Goal: Task Accomplishment & Management: Use online tool/utility

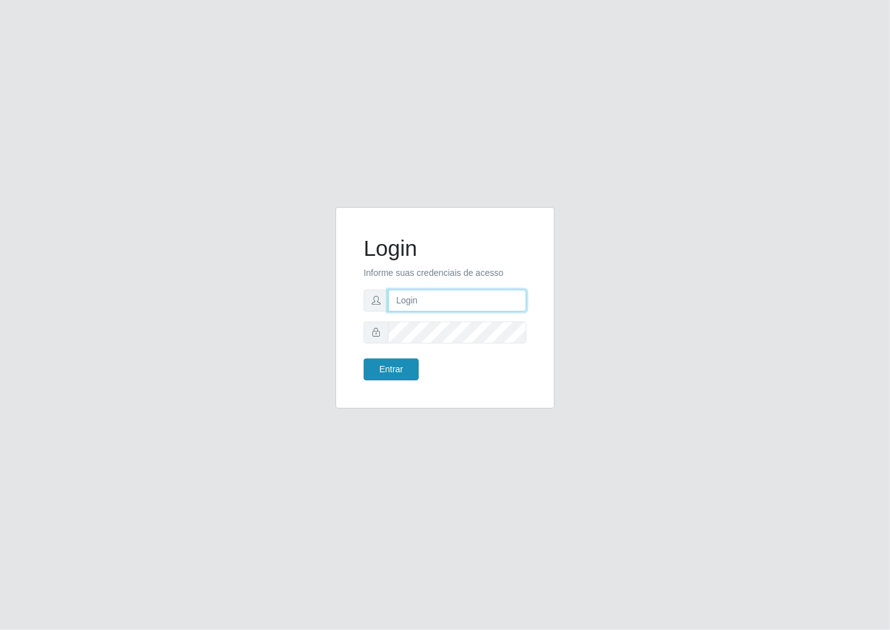
type input "janaina@iwof"
click at [405, 372] on button "Entrar" at bounding box center [390, 369] width 55 height 22
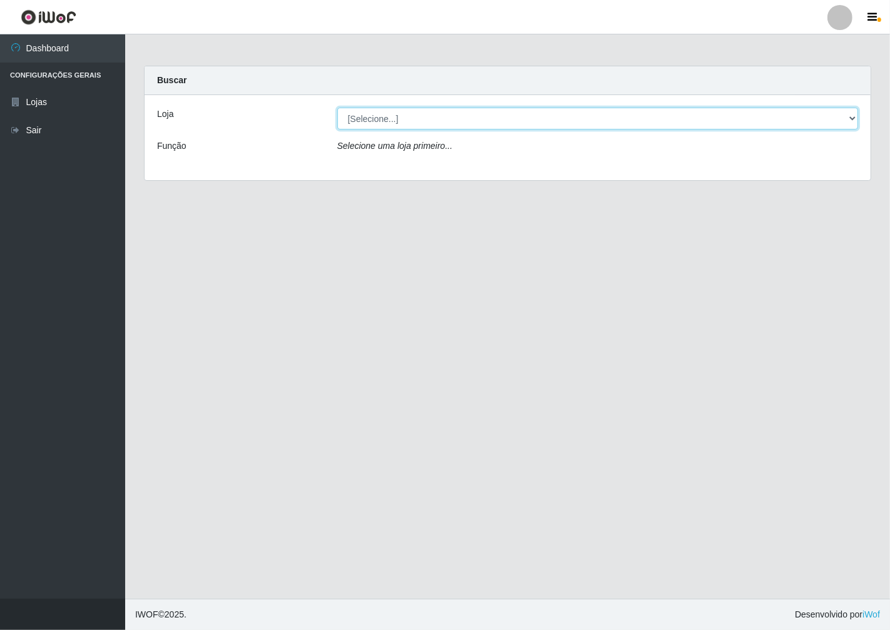
click at [846, 118] on select "[Selecione...] Minimercado Filezão" at bounding box center [597, 119] width 521 height 22
select select "204"
click at [337, 108] on select "[Selecione...] Minimercado Filezão" at bounding box center [597, 119] width 521 height 22
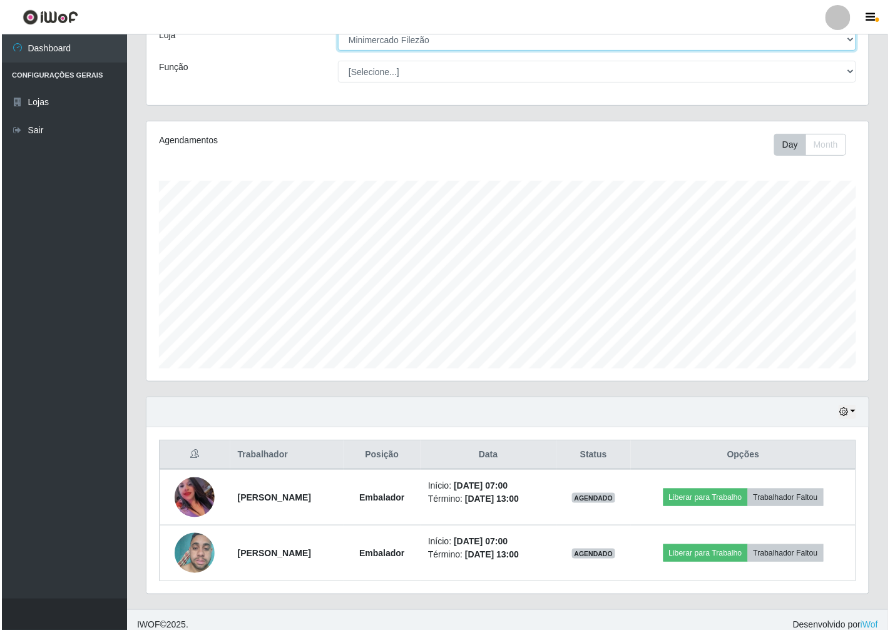
scroll to position [89, 0]
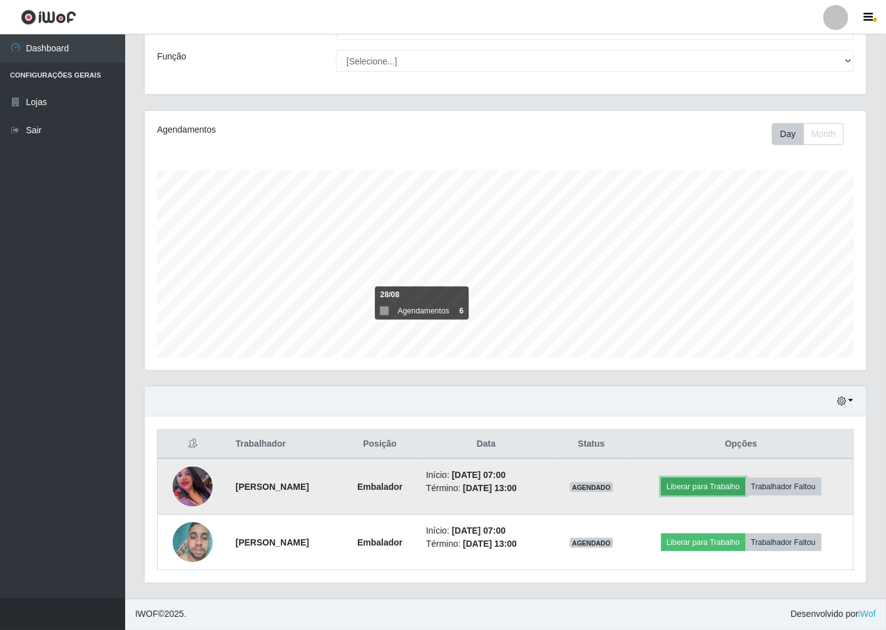
click at [721, 480] on button "Liberar para Trabalho" at bounding box center [703, 487] width 84 height 18
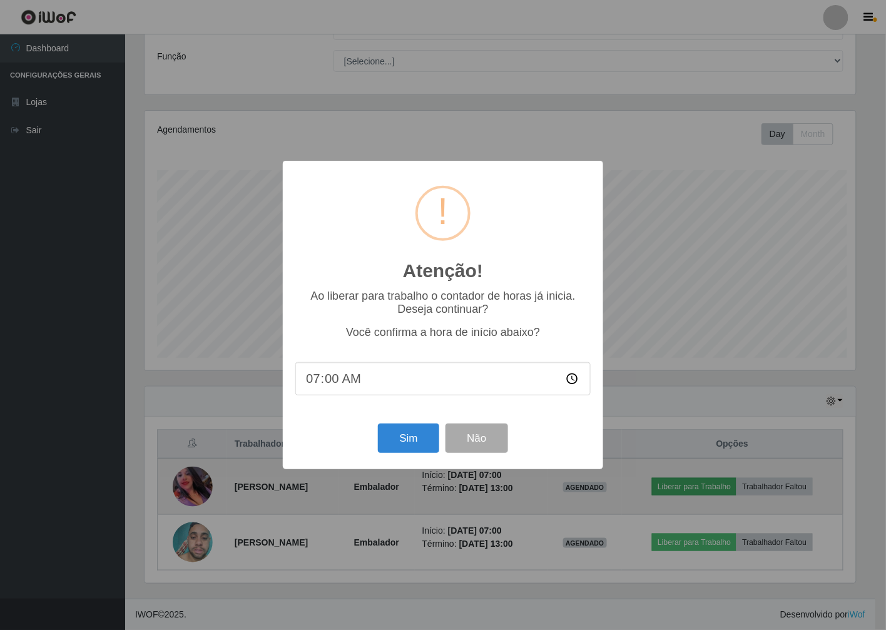
scroll to position [259, 714]
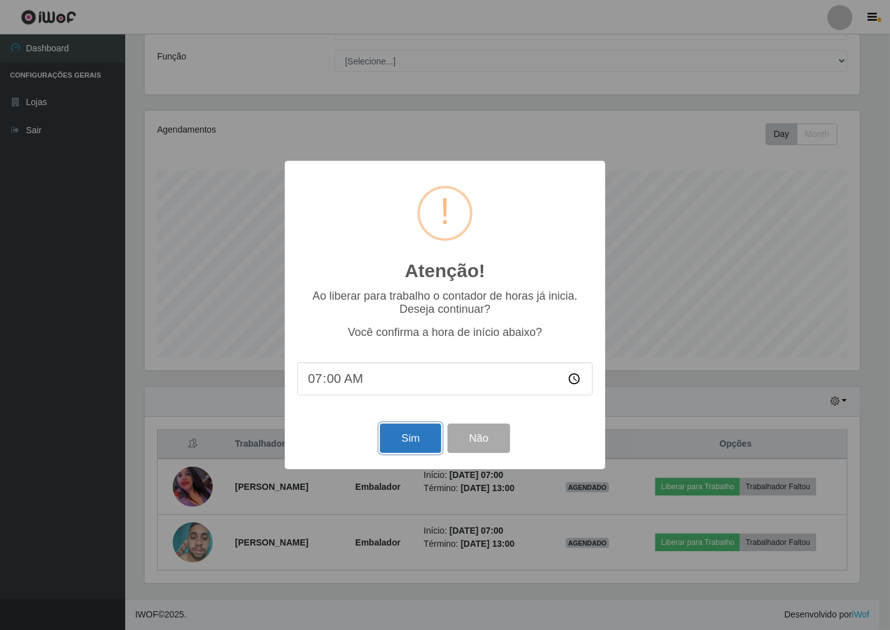
click at [412, 448] on button "Sim" at bounding box center [410, 438] width 61 height 29
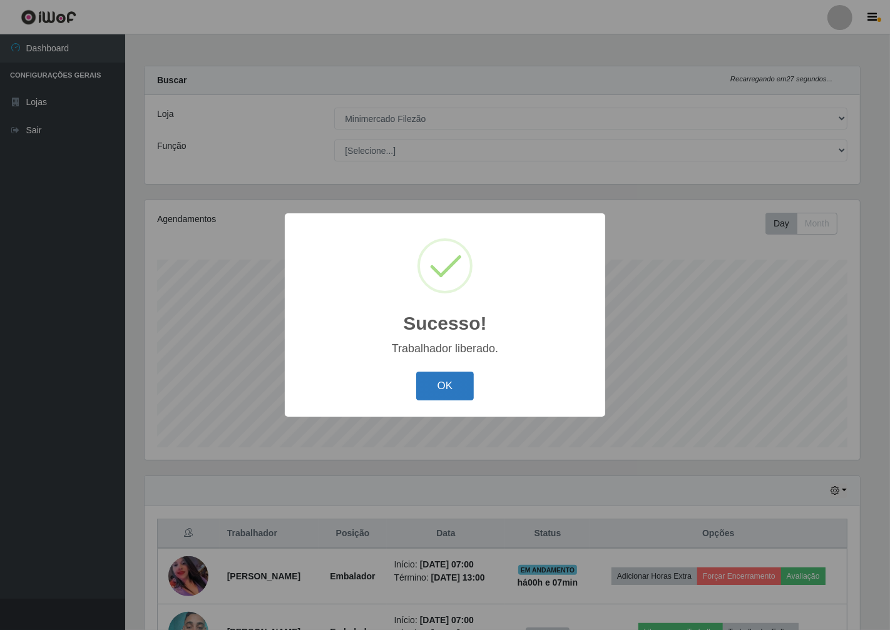
click at [442, 390] on button "OK" at bounding box center [445, 386] width 58 height 29
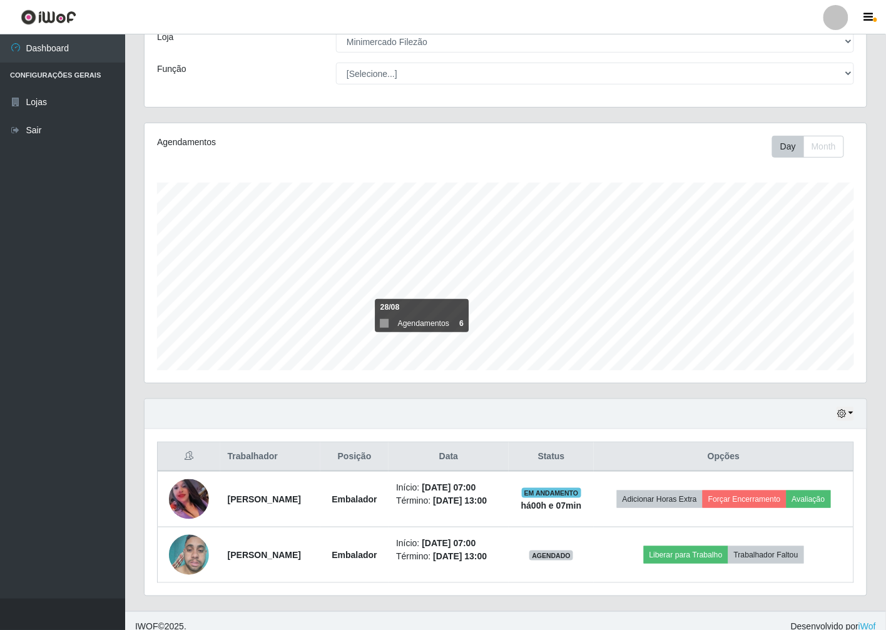
scroll to position [89, 0]
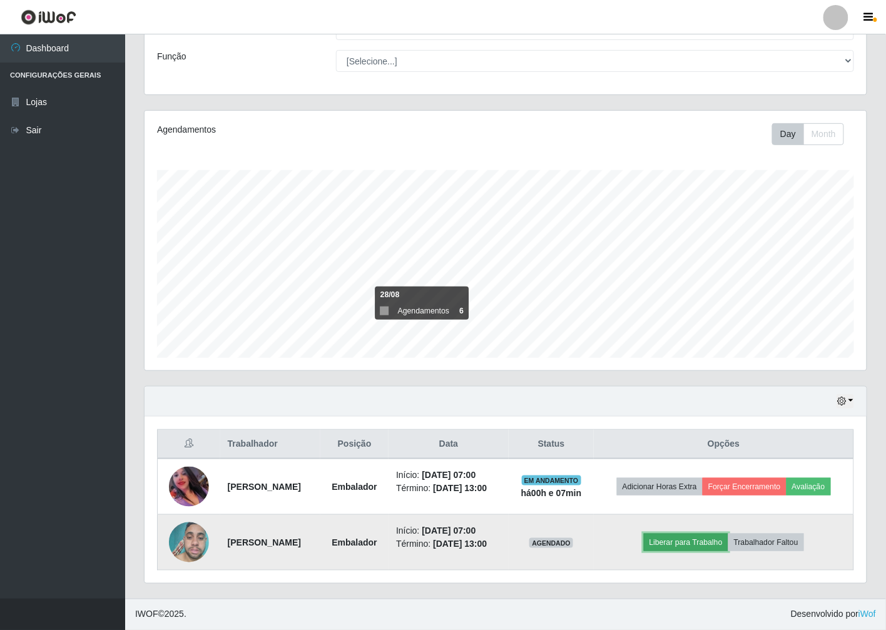
click at [704, 540] on button "Liberar para Trabalho" at bounding box center [686, 543] width 84 height 18
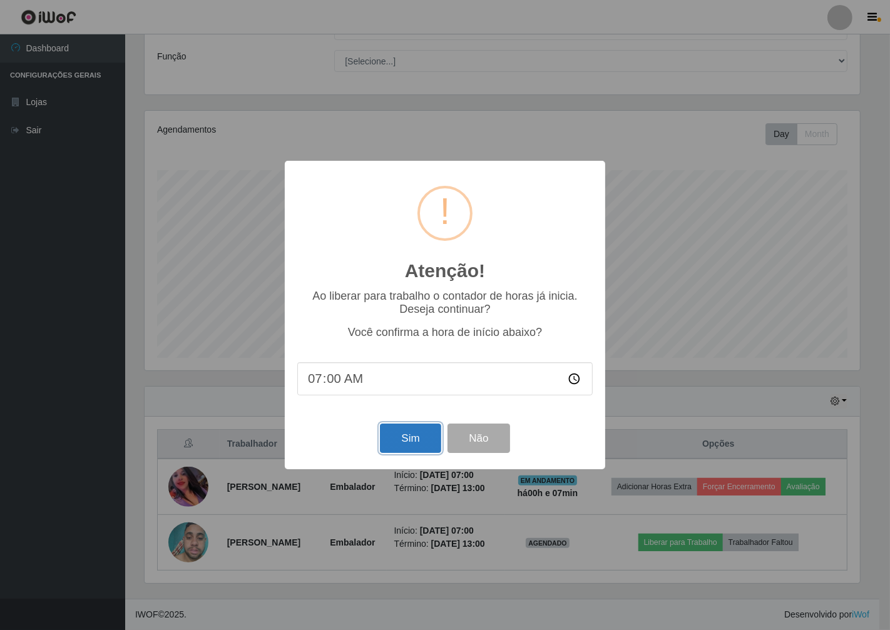
click at [422, 453] on button "Sim" at bounding box center [410, 438] width 61 height 29
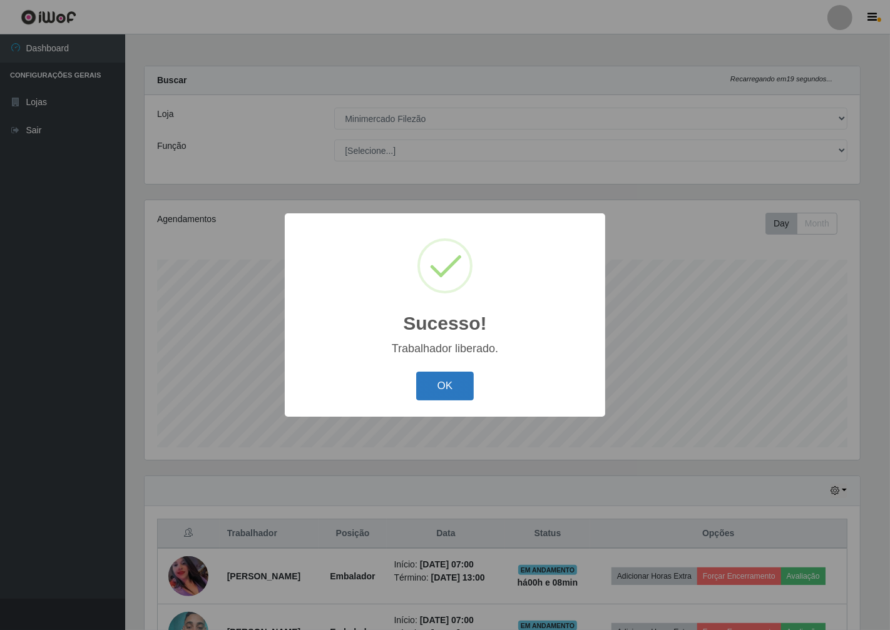
click at [461, 389] on button "OK" at bounding box center [445, 386] width 58 height 29
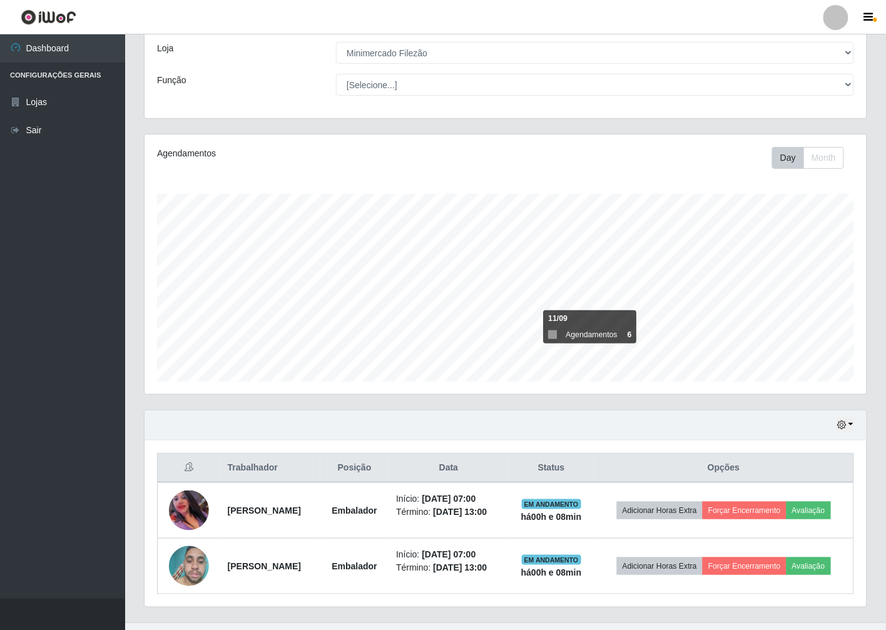
scroll to position [89, 0]
